Goal: Complete application form

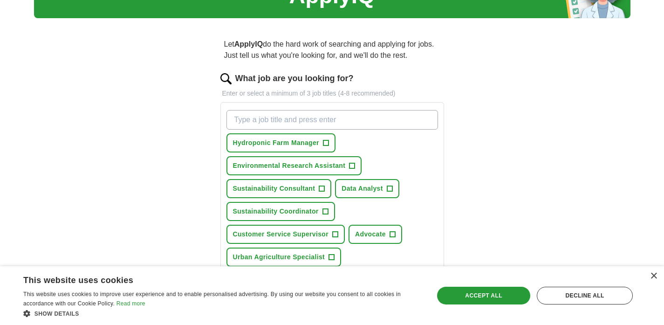
scroll to position [56, 0]
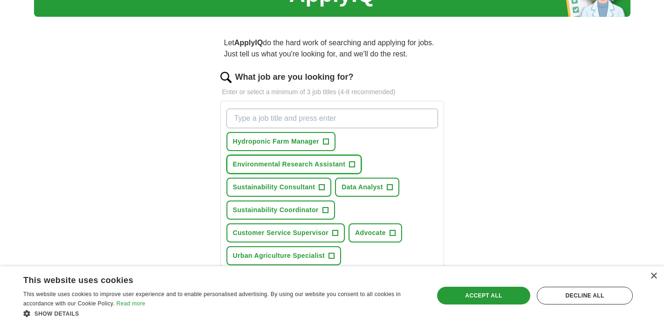
click at [351, 166] on span "+" at bounding box center [352, 164] width 6 height 7
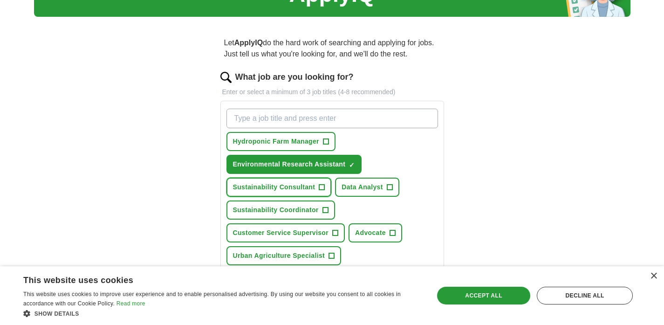
click at [320, 184] on span "+" at bounding box center [322, 187] width 6 height 7
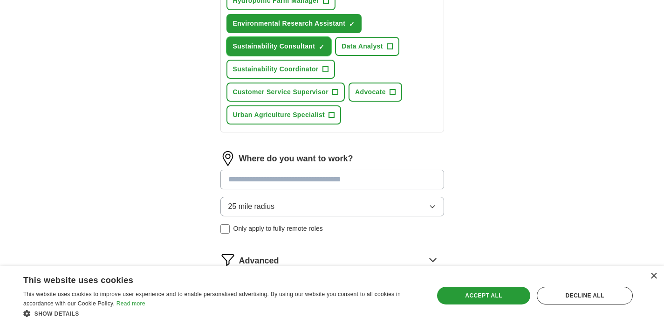
scroll to position [198, 0]
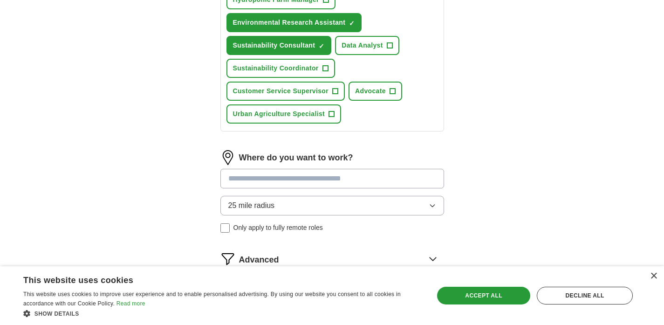
click at [315, 181] on input at bounding box center [332, 179] width 224 height 20
type input "******"
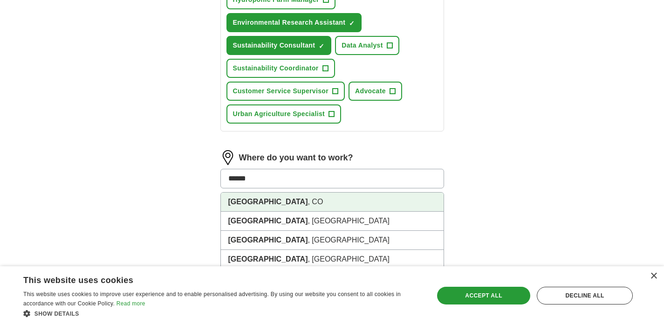
click at [281, 203] on li "[GEOGRAPHIC_DATA] , [GEOGRAPHIC_DATA]" at bounding box center [332, 201] width 223 height 19
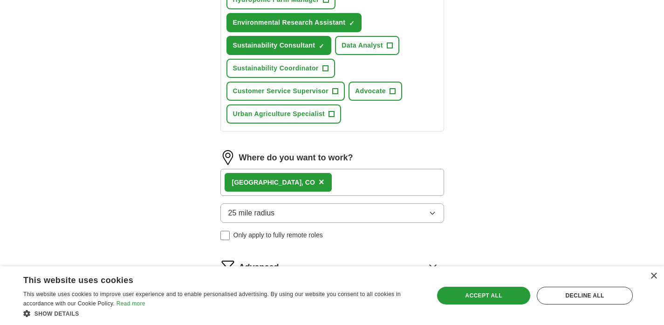
click at [307, 184] on div "[GEOGRAPHIC_DATA] , [GEOGRAPHIC_DATA] ×" at bounding box center [332, 182] width 224 height 27
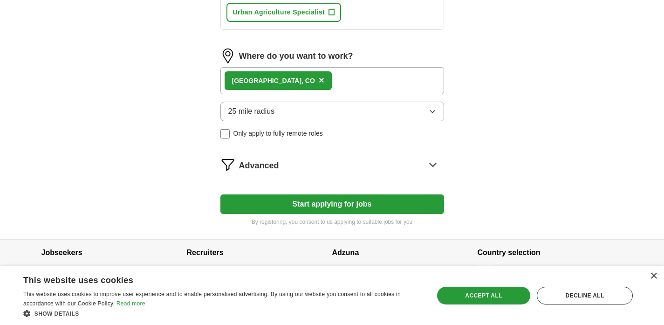
scroll to position [308, 0]
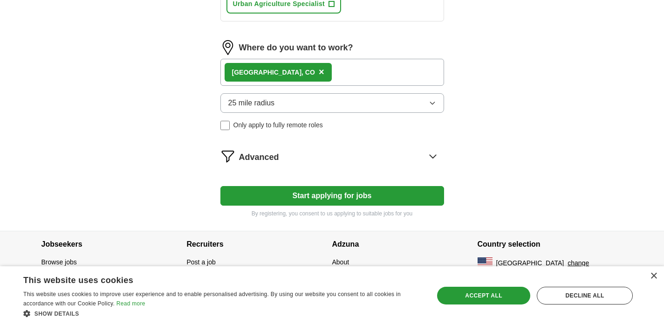
click at [293, 154] on div "Advanced" at bounding box center [341, 156] width 205 height 15
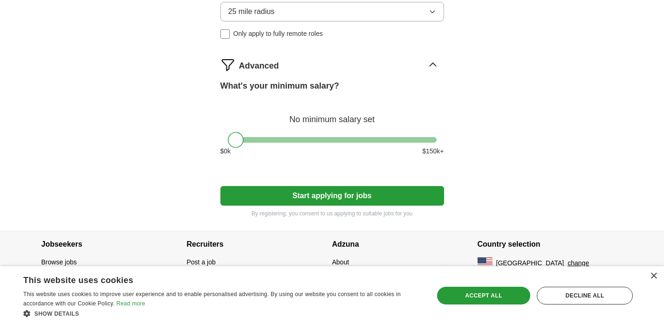
click at [312, 190] on button "Start applying for jobs" at bounding box center [332, 196] width 224 height 20
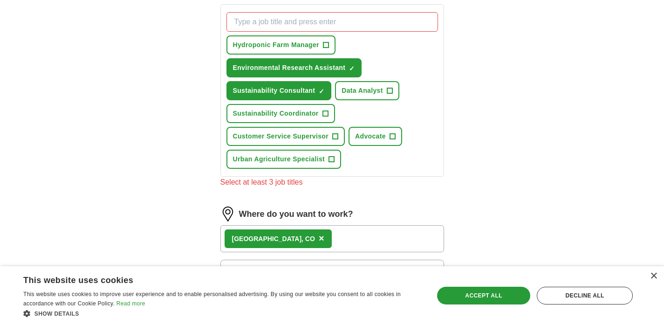
scroll to position [147, 0]
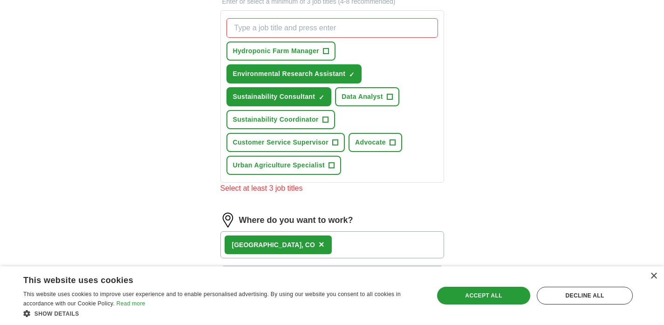
click at [298, 34] on input "What job are you looking for?" at bounding box center [331, 28] width 211 height 20
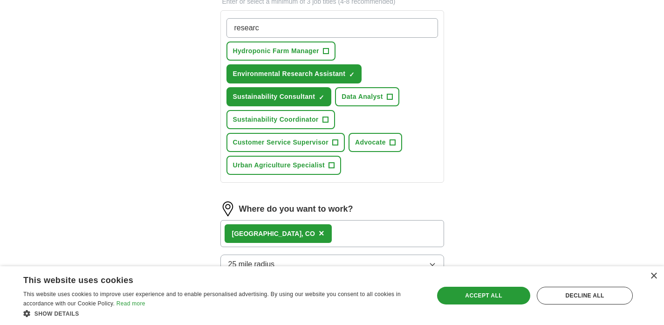
type input "research"
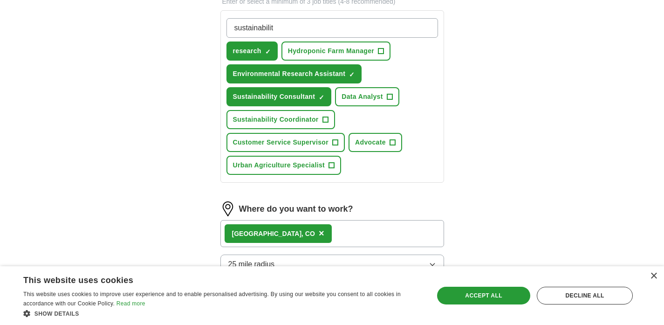
type input "sustainability"
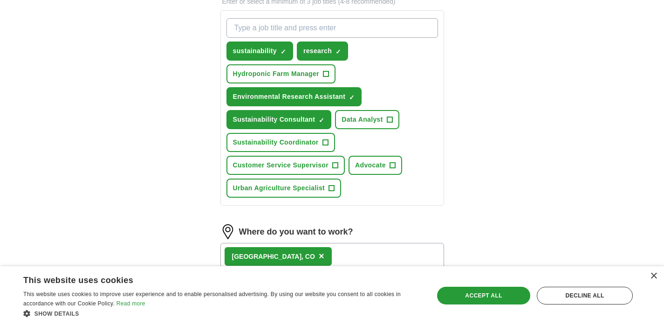
type input "l"
type input "climate"
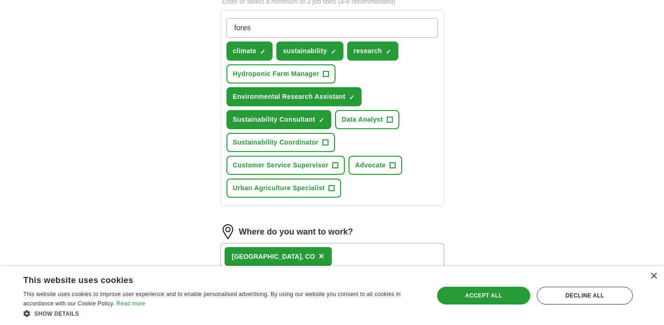
type input "forest"
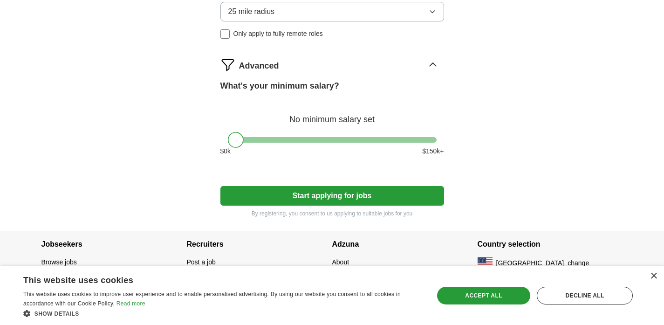
click at [283, 190] on button "Start applying for jobs" at bounding box center [332, 196] width 224 height 20
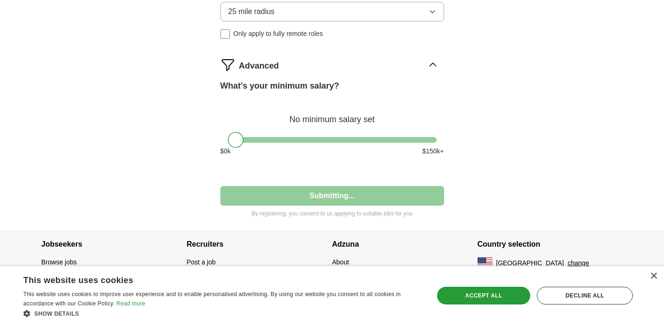
select select "**"
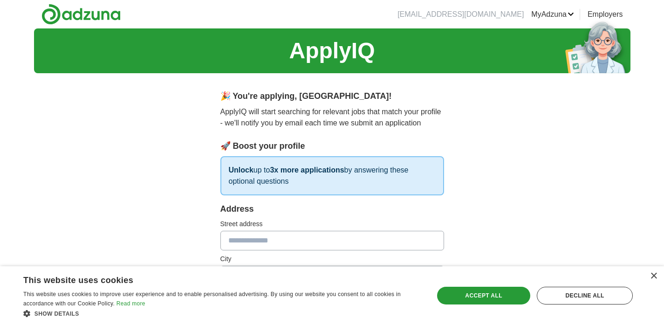
scroll to position [19, 0]
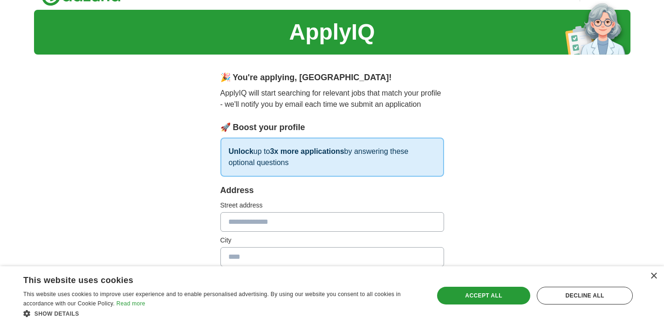
click at [407, 219] on input "text" at bounding box center [332, 222] width 224 height 20
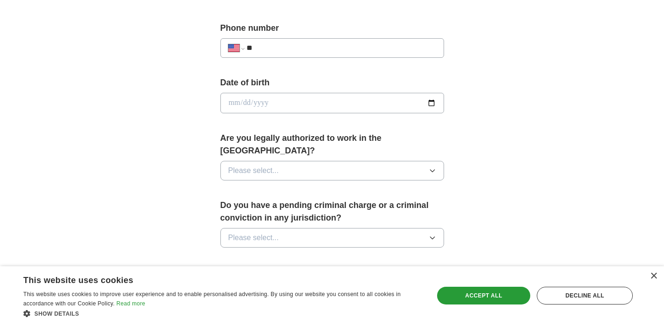
scroll to position [369, 0]
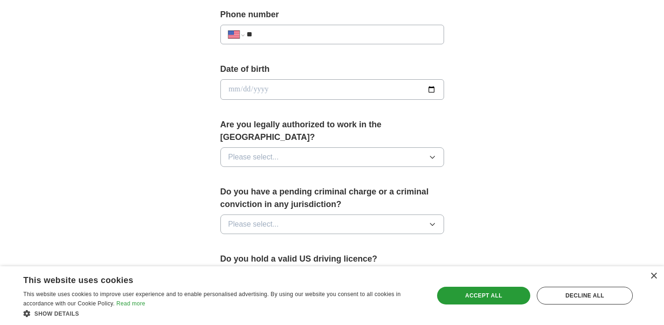
click at [380, 153] on button "Please select..." at bounding box center [332, 157] width 224 height 20
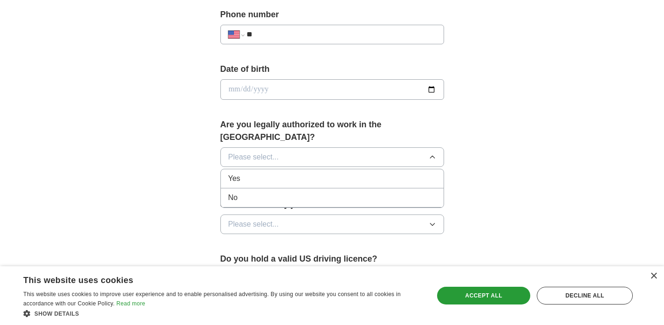
click at [372, 173] on div "Yes" at bounding box center [332, 178] width 208 height 11
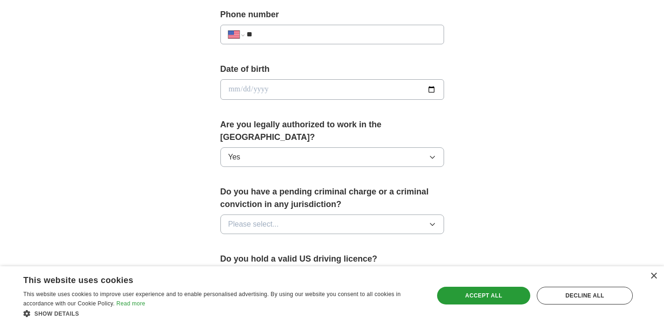
click at [371, 214] on button "Please select..." at bounding box center [332, 224] width 224 height 20
click at [355, 259] on div "No" at bounding box center [332, 264] width 208 height 11
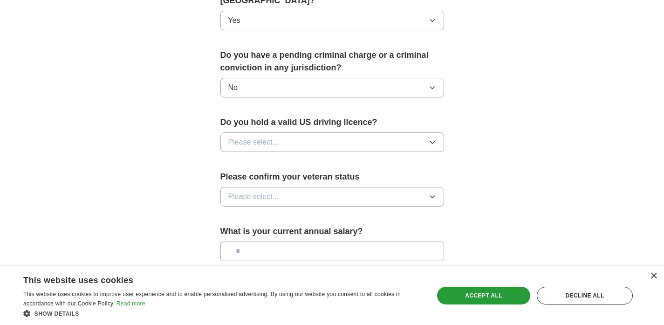
scroll to position [509, 0]
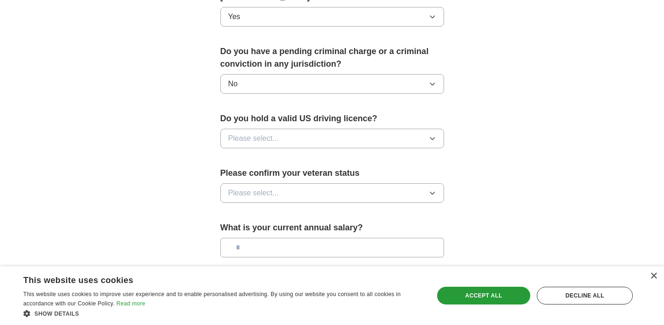
click at [352, 130] on button "Please select..." at bounding box center [332, 139] width 224 height 20
click at [352, 154] on div "Yes" at bounding box center [332, 159] width 208 height 11
click at [352, 183] on button "Please select..." at bounding box center [332, 193] width 224 height 20
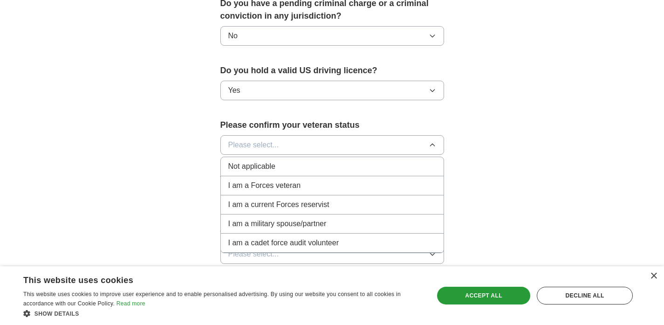
scroll to position [558, 0]
click at [355, 160] on div "Not applicable" at bounding box center [332, 165] width 208 height 11
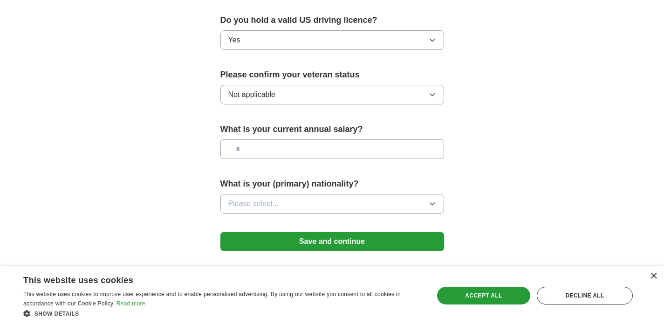
scroll to position [624, 0]
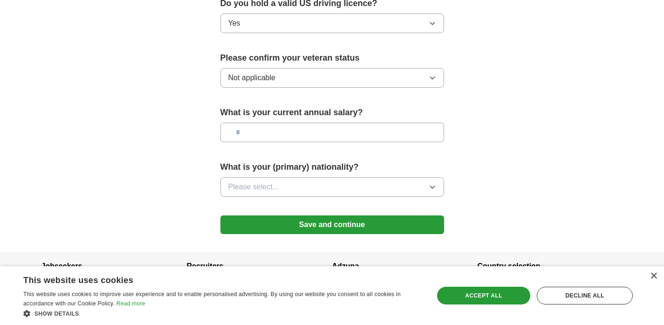
click at [350, 215] on button "Save and continue" at bounding box center [332, 224] width 224 height 19
